Goal: Transaction & Acquisition: Purchase product/service

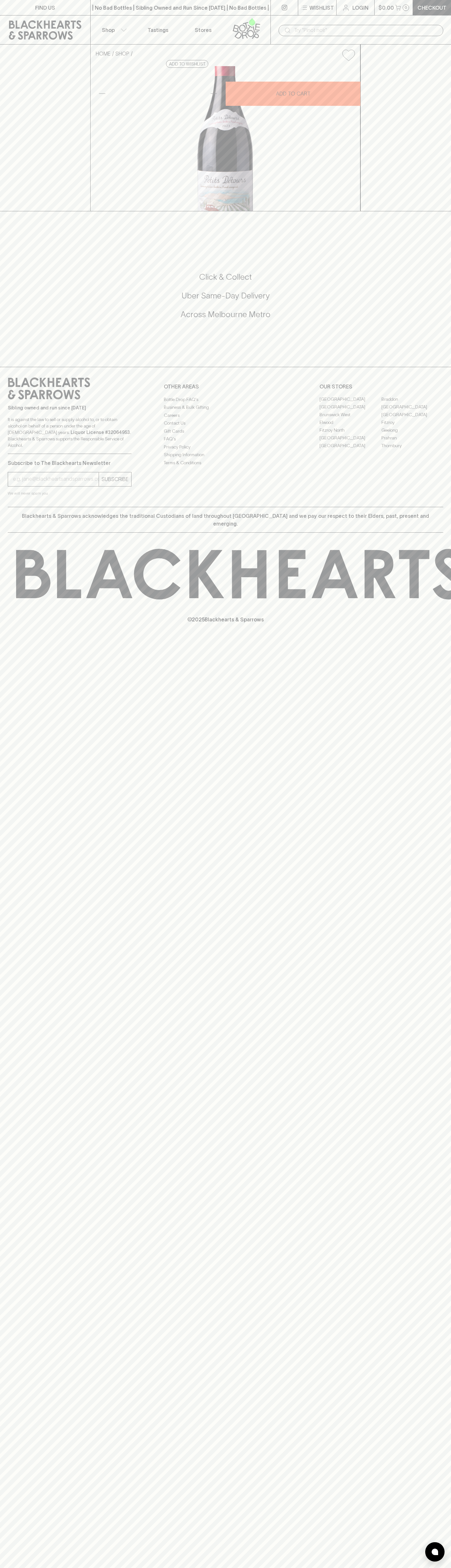
click at [433, 449] on div "OUR STORES [GEOGRAPHIC_DATA] [GEOGRAPHIC_DATA] [GEOGRAPHIC_DATA] [GEOGRAPHIC_DA…" at bounding box center [381, 413] width 124 height 72
click at [345, 1567] on html "FIND US | No Bad Bottles | Sibling Owned and Run Since [DATE] | No Bad Bottles …" at bounding box center [225, 784] width 451 height 1568
click at [6, 870] on div "FIND US | No Bad Bottles | Sibling Owned and Run Since [DATE] | No Bad Bottles …" at bounding box center [225, 784] width 451 height 1568
